Goal: Transaction & Acquisition: Purchase product/service

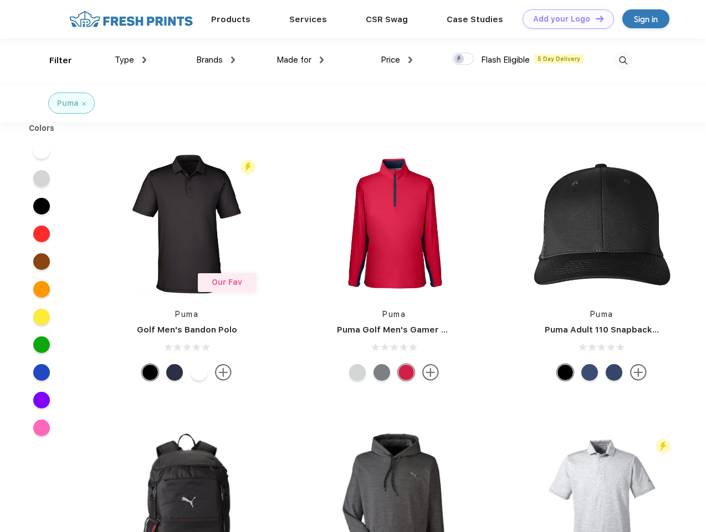
click at [564, 19] on link "Add your Logo Design Tool" at bounding box center [568, 18] width 91 height 19
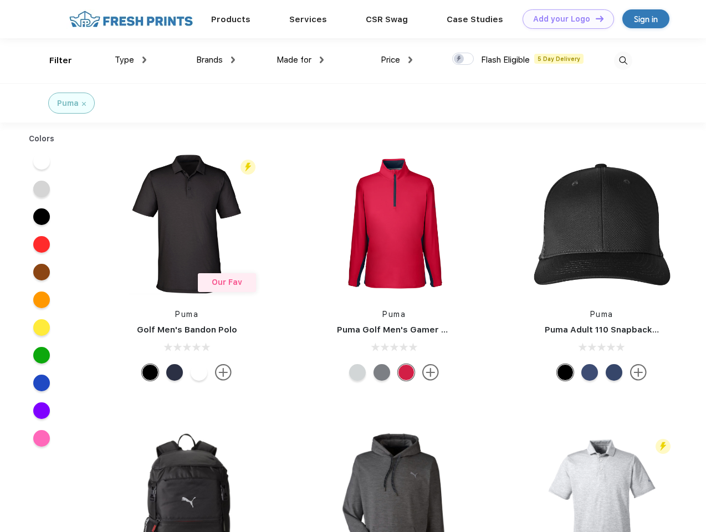
click at [0, 0] on div "Design Tool" at bounding box center [0, 0] width 0 height 0
click at [595, 18] on link "Add your Logo Design Tool" at bounding box center [568, 18] width 91 height 19
click at [53, 60] on div "Filter" at bounding box center [60, 60] width 23 height 13
click at [131, 60] on span "Type" at bounding box center [124, 60] width 19 height 10
click at [216, 60] on span "Brands" at bounding box center [209, 60] width 27 height 10
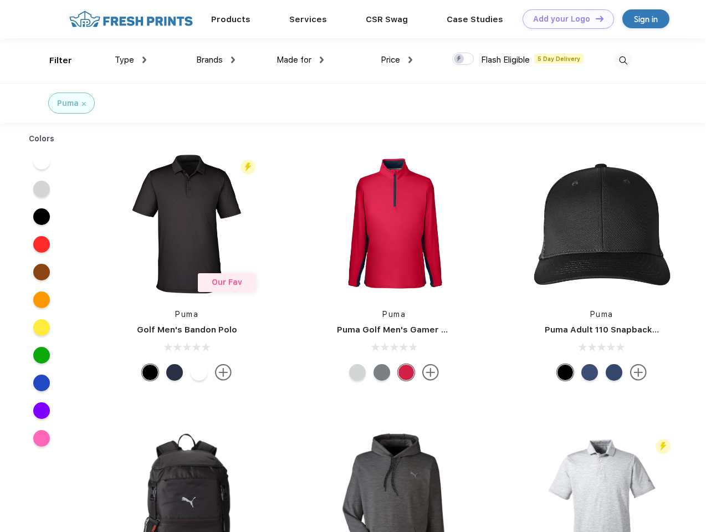
click at [300, 60] on span "Made for" at bounding box center [294, 60] width 35 height 10
click at [397, 60] on span "Price" at bounding box center [390, 60] width 19 height 10
click at [463, 59] on div at bounding box center [463, 59] width 22 height 12
click at [459, 59] on input "checkbox" at bounding box center [455, 55] width 7 height 7
click at [623, 60] on img at bounding box center [623, 61] width 18 height 18
